Goal: Task Accomplishment & Management: Manage account settings

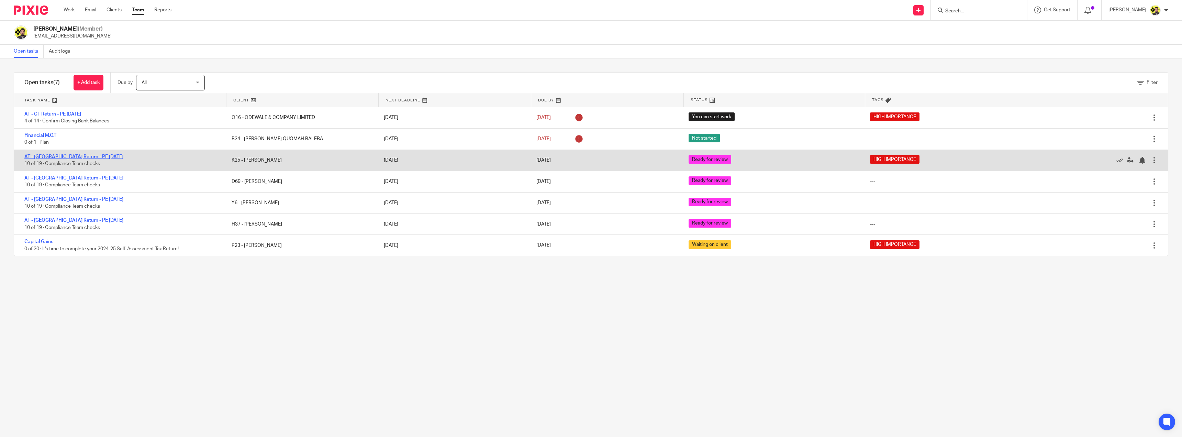
click at [70, 157] on link "AT - SA Return - PE 05-04-2025" at bounding box center [73, 156] width 99 height 5
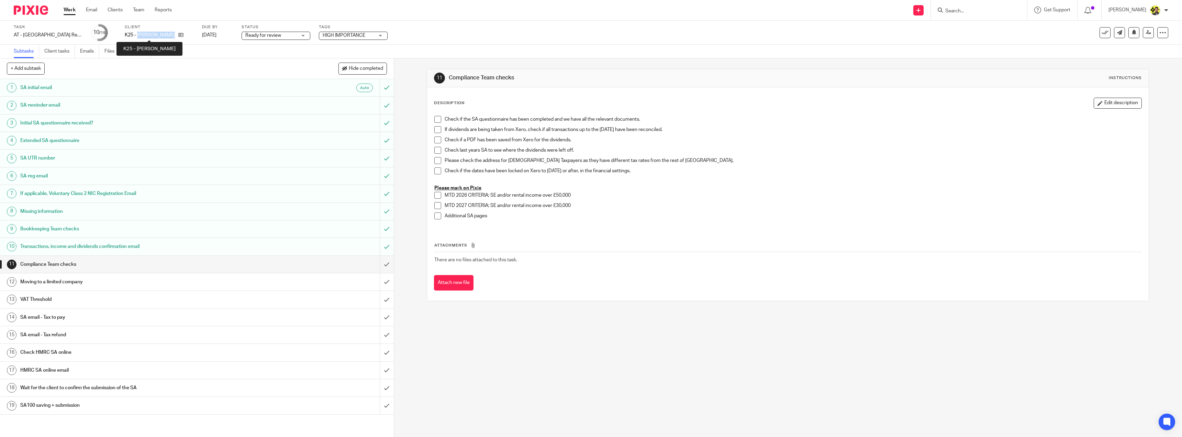
drag, startPoint x: 137, startPoint y: 34, endPoint x: 173, endPoint y: 38, distance: 36.3
click at [173, 38] on p "K25 - [PERSON_NAME]" at bounding box center [150, 35] width 50 height 7
copy p "DELPHINE KANU"
click at [168, 53] on link "Audit logs" at bounding box center [168, 51] width 26 height 13
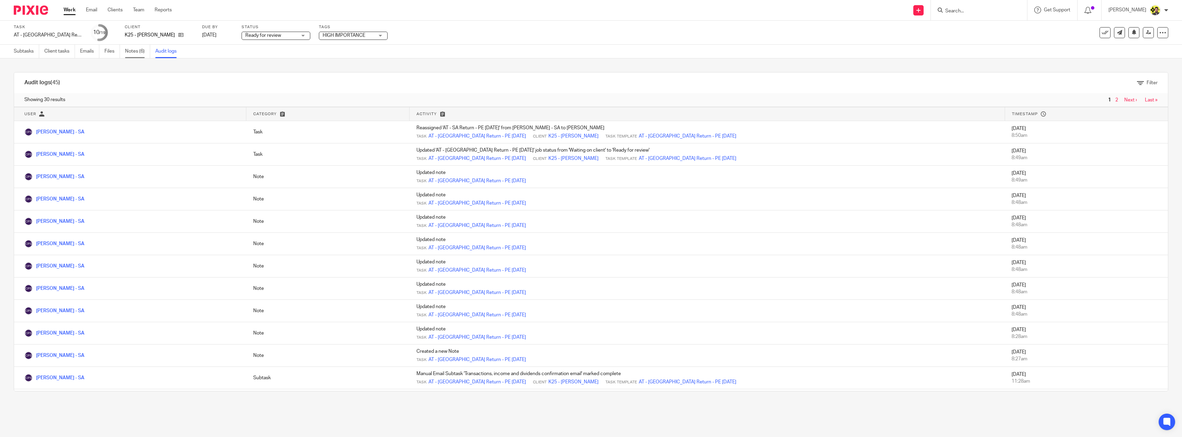
click at [140, 46] on link "Notes (6)" at bounding box center [137, 51] width 25 height 13
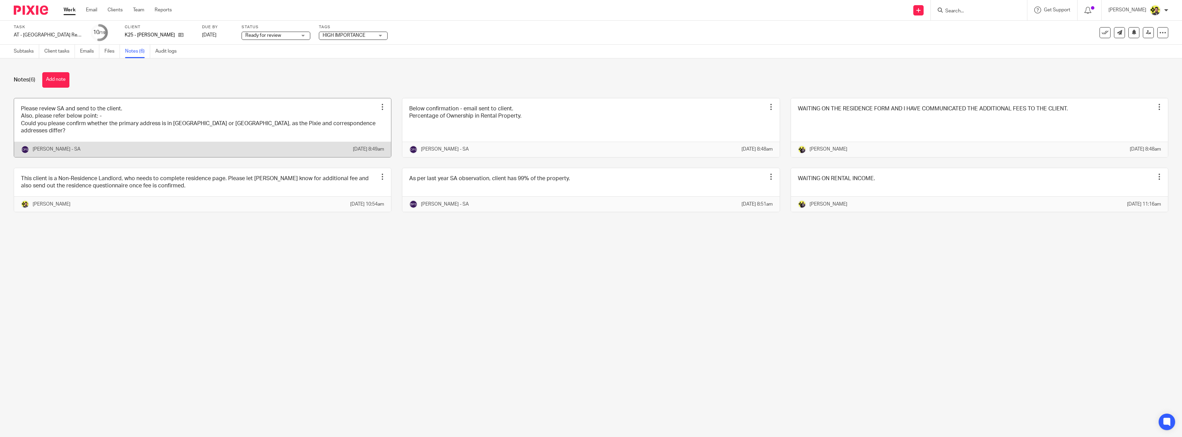
click at [161, 130] on link at bounding box center [202, 127] width 377 height 59
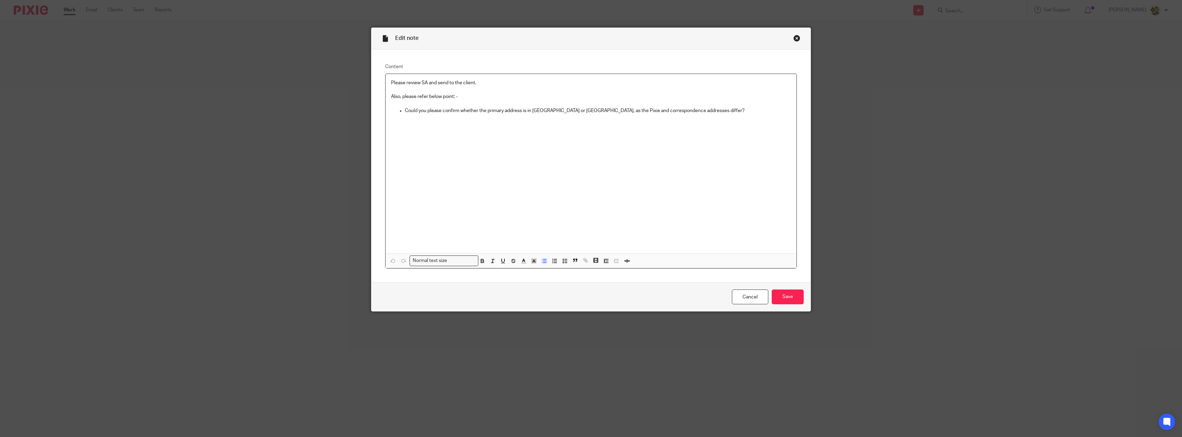
click at [688, 110] on p "Could you please confirm whether the primary address is in [GEOGRAPHIC_DATA] or…" at bounding box center [598, 110] width 386 height 7
click at [748, 294] on link "Cancel" at bounding box center [750, 296] width 36 height 15
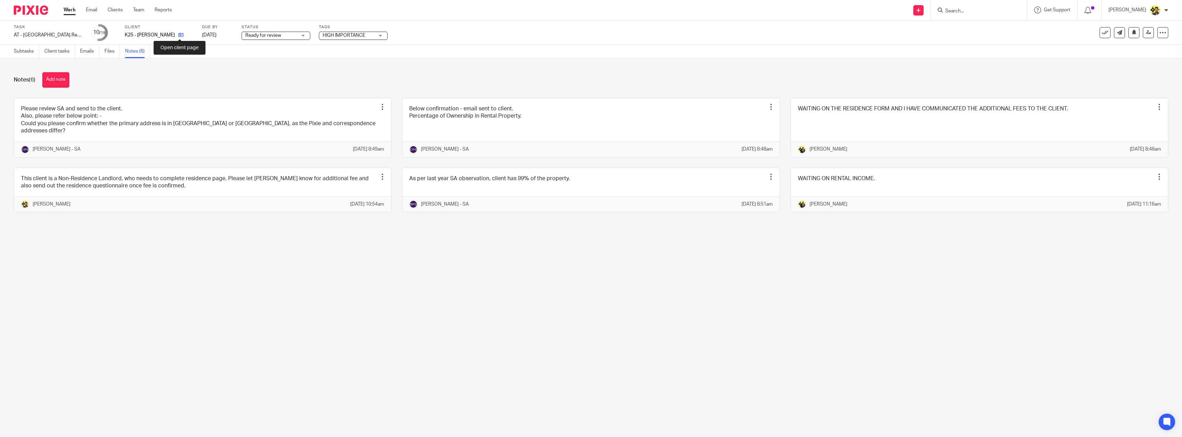
click at [180, 35] on icon at bounding box center [180, 34] width 5 height 5
